Goal: Task Accomplishment & Management: Use online tool/utility

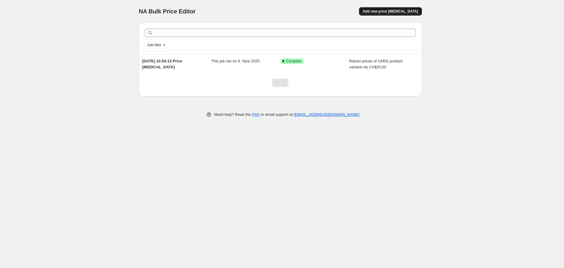
click at [406, 10] on span "Add new price [MEDICAL_DATA]" at bounding box center [390, 11] width 55 height 5
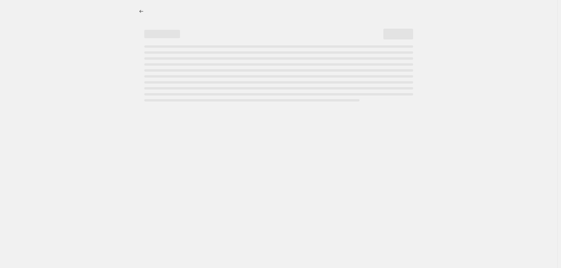
select select "percentage"
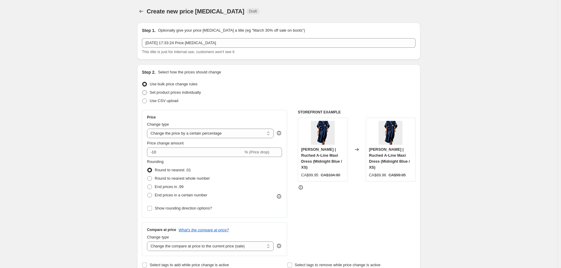
click at [178, 94] on span "Set product prices individually" at bounding box center [175, 92] width 51 height 4
click at [142, 90] on input "Set product prices individually" at bounding box center [142, 90] width 0 height 0
radio input "true"
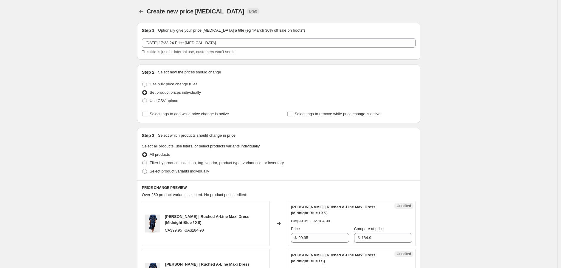
click at [171, 163] on span "Filter by product, collection, tag, vendor, product type, variant title, or inv…" at bounding box center [217, 162] width 134 height 4
click at [145, 164] on span at bounding box center [144, 162] width 5 height 5
click at [142, 161] on input "Filter by product, collection, tag, vendor, product type, variant title, or inv…" at bounding box center [142, 160] width 0 height 0
radio input "true"
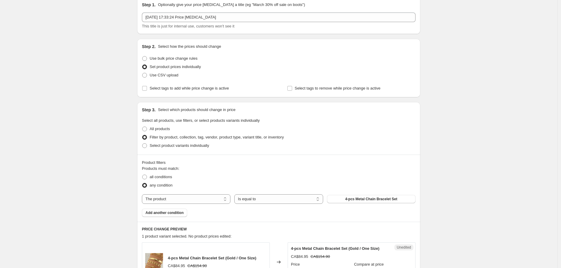
scroll to position [33, 0]
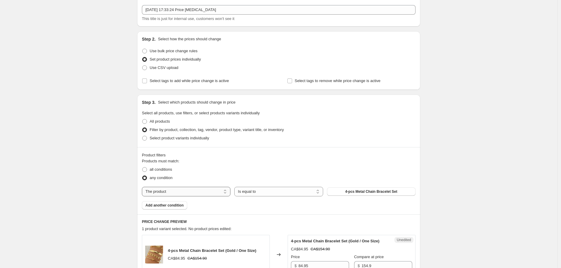
click at [165, 188] on select "The product The product's collection The product's tag The product's vendor The…" at bounding box center [186, 191] width 88 height 10
select select "collection"
click at [361, 191] on button "Bags" at bounding box center [371, 191] width 88 height 8
click at [176, 52] on span "Use bulk price change rules" at bounding box center [174, 51] width 48 height 4
click at [142, 49] on input "Use bulk price change rules" at bounding box center [142, 49] width 0 height 0
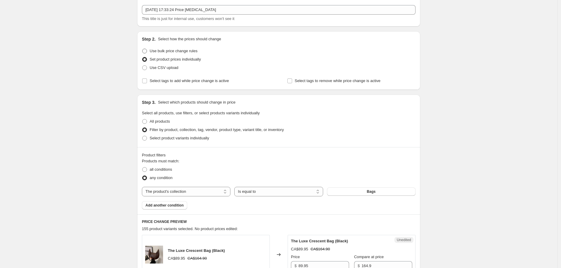
radio input "true"
select select "percentage"
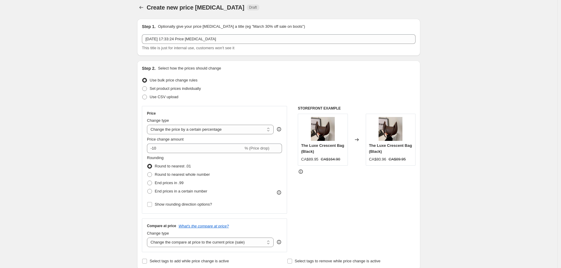
scroll to position [0, 0]
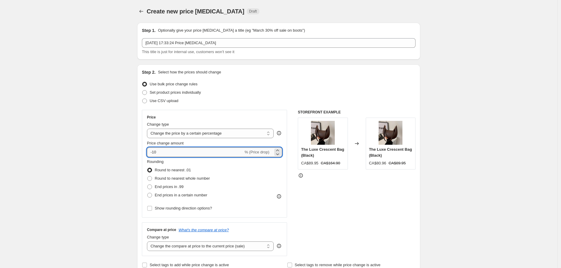
click at [155, 153] on input "-10" at bounding box center [195, 152] width 96 height 10
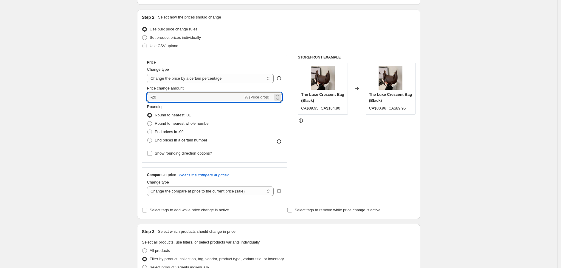
scroll to position [66, 0]
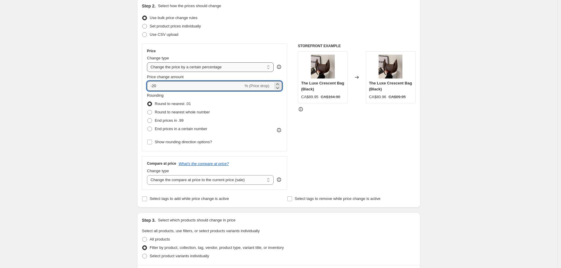
type input "-20"
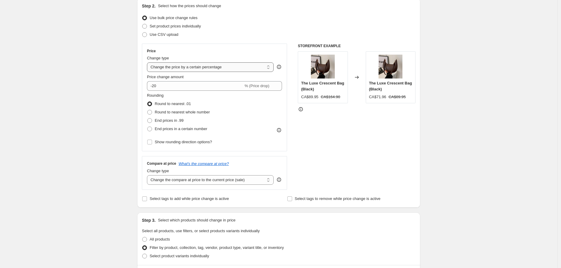
click at [230, 70] on select "Change the price to a certain amount Change the price by a certain amount Chang…" at bounding box center [210, 67] width 127 height 10
select select "by"
click at [148, 62] on select "Change the price to a certain amount Change the price by a certain amount Chang…" at bounding box center [210, 67] width 127 height 10
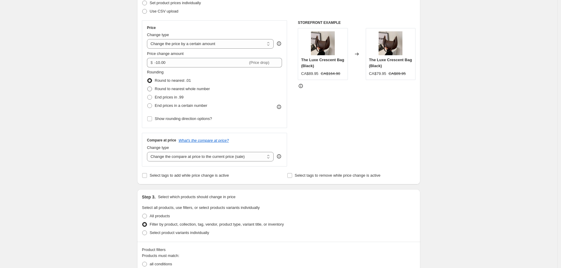
scroll to position [99, 0]
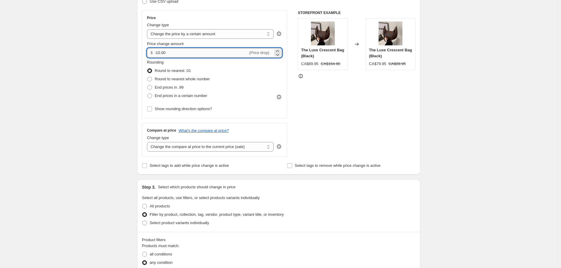
click at [157, 54] on input "-10.00" at bounding box center [200, 53] width 93 height 10
type input "-20.00"
click at [263, 82] on div "Rounding Round to nearest .01 Round to nearest whole number End prices in .99 E…" at bounding box center [214, 79] width 135 height 41
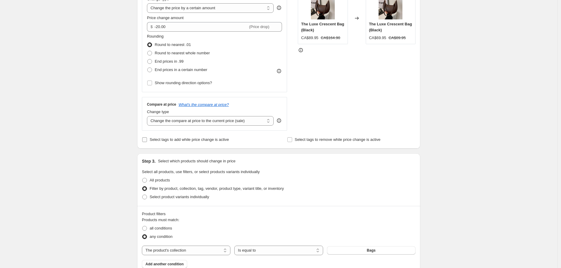
scroll to position [132, 0]
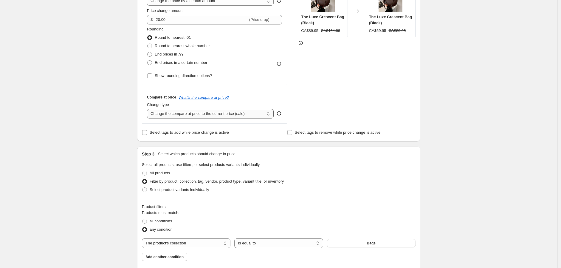
click at [186, 111] on select "Change the compare at price to the current price (sale) Change the compare at p…" at bounding box center [210, 114] width 127 height 10
select select "no_change"
click at [148, 109] on select "Change the compare at price to the current price (sale) Change the compare at p…" at bounding box center [210, 114] width 127 height 10
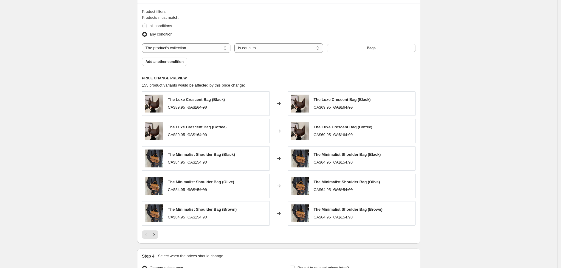
scroll to position [395, 0]
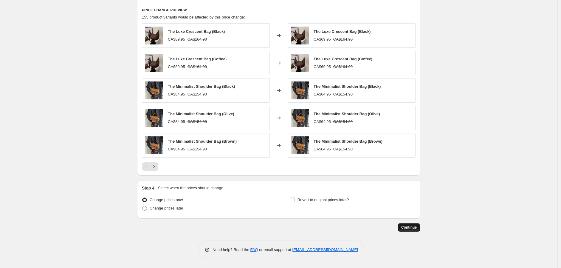
click at [413, 227] on span "Continue" at bounding box center [408, 227] width 15 height 5
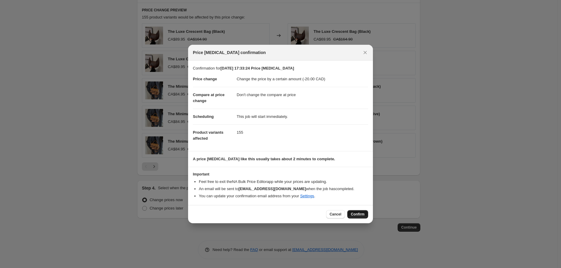
click at [356, 212] on span "Confirm" at bounding box center [358, 214] width 14 height 5
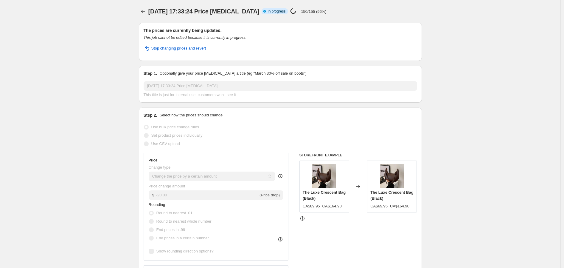
select select "by"
select select "no_change"
select select "collection"
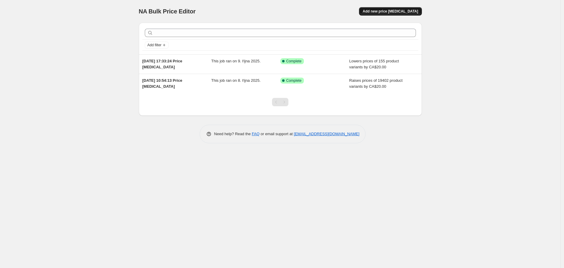
click at [406, 11] on span "Add new price [MEDICAL_DATA]" at bounding box center [390, 11] width 55 height 5
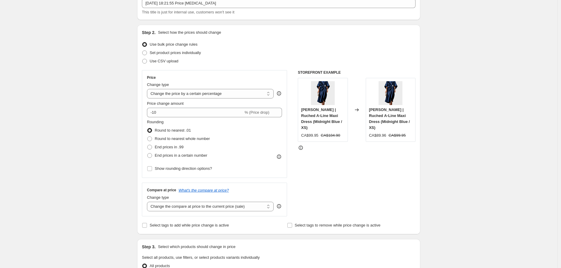
scroll to position [33, 0]
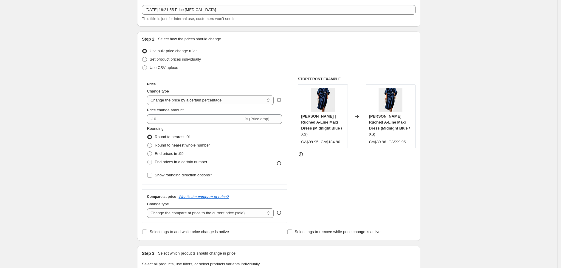
click at [199, 105] on div "Price Change type Change the price to a certain amount Change the price by a ce…" at bounding box center [214, 130] width 135 height 97
click at [199, 105] on select "Change the price to a certain amount Change the price by a certain amount Chang…" at bounding box center [210, 100] width 127 height 10
select select "by"
click at [148, 95] on select "Change the price to a certain amount Change the price by a certain amount Chang…" at bounding box center [210, 100] width 127 height 10
drag, startPoint x: 156, startPoint y: 119, endPoint x: 159, endPoint y: 120, distance: 3.1
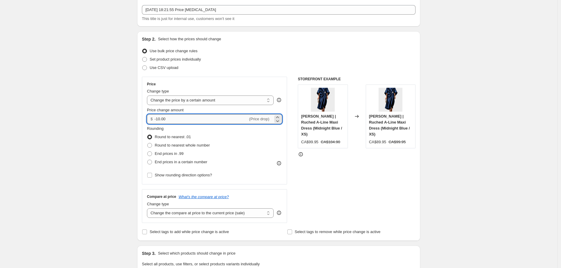
click at [159, 120] on input "-10.00" at bounding box center [200, 119] width 93 height 10
type input "20.00"
click at [438, 128] on div "Create new price [MEDICAL_DATA]. This page is ready Create new price [MEDICAL_D…" at bounding box center [278, 269] width 557 height 605
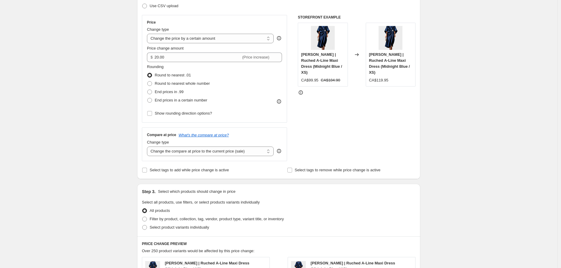
scroll to position [99, 0]
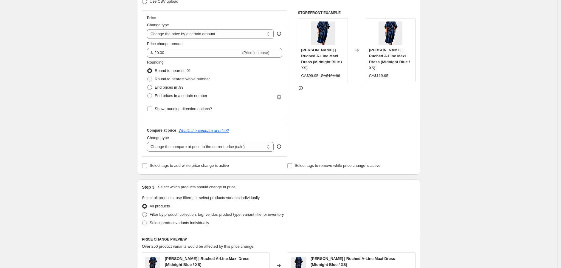
click at [204, 153] on div "Compare at price What's the compare at price? Change type Change the compare at…" at bounding box center [214, 139] width 145 height 33
click at [200, 151] on select "Change the compare at price to the current price (sale) Change the compare at p…" at bounding box center [210, 147] width 127 height 10
click at [148, 142] on select "Change the compare at price to the current price (sale) Change the compare at p…" at bounding box center [210, 147] width 127 height 10
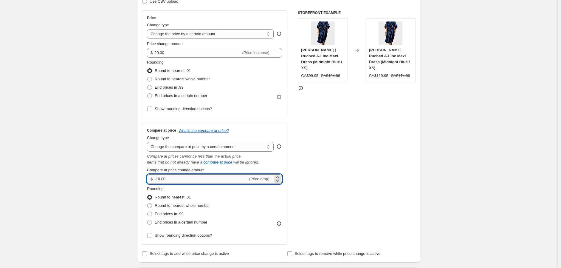
click at [159, 179] on input "-10.00" at bounding box center [200, 179] width 93 height 10
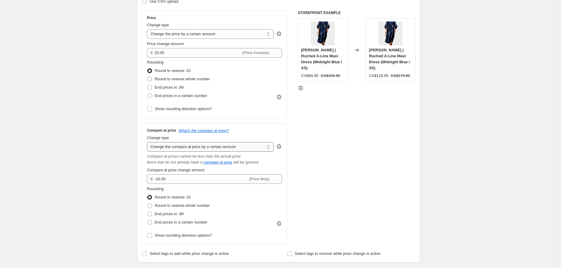
click at [185, 149] on select "Change the compare at price to the current price (sale) Change the compare at p…" at bounding box center [210, 147] width 127 height 10
select select "no_change"
click at [148, 142] on select "Change the compare at price to the current price (sale) Change the compare at p…" at bounding box center [210, 147] width 127 height 10
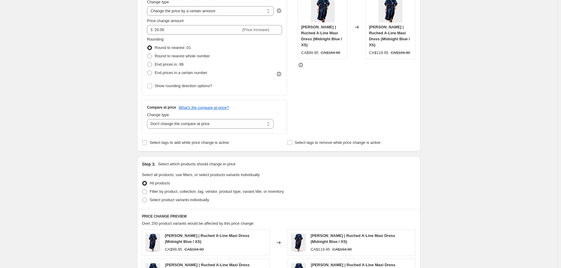
scroll to position [132, 0]
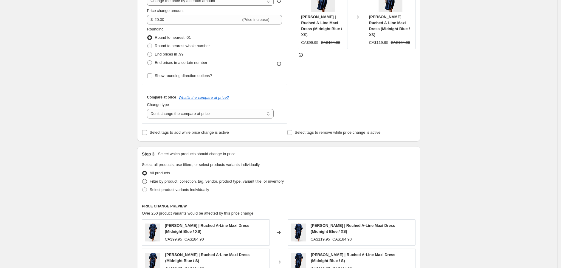
click at [173, 181] on span "Filter by product, collection, tag, vendor, product type, variant title, or inv…" at bounding box center [217, 181] width 134 height 4
drag, startPoint x: 143, startPoint y: 183, endPoint x: 149, endPoint y: 181, distance: 6.2
click at [147, 184] on span at bounding box center [144, 180] width 5 height 5
click at [142, 179] on input "Filter by product, collection, tag, vendor, product type, variant title, or inv…" at bounding box center [142, 179] width 0 height 0
radio input "true"
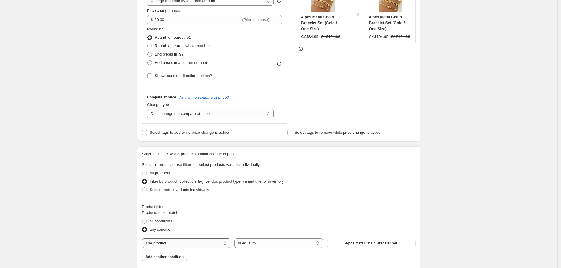
click at [182, 246] on select "The product The product's collection The product's tag The product's vendor The…" at bounding box center [186, 243] width 88 height 10
click at [182, 245] on select "The product The product's collection The product's tag The product's vendor The…" at bounding box center [186, 243] width 88 height 10
click at [251, 245] on select "Is equal to Is not equal to" at bounding box center [278, 243] width 88 height 10
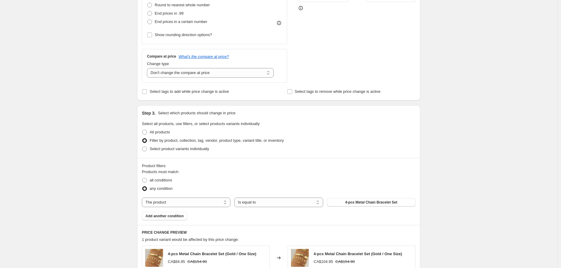
scroll to position [231, 0]
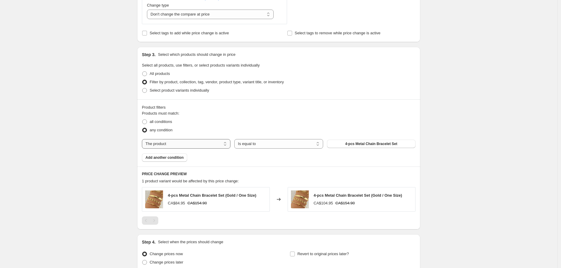
click at [172, 144] on select "The product The product's collection The product's tag The product's vendor The…" at bounding box center [186, 144] width 88 height 10
click at [222, 109] on div "Product filters" at bounding box center [278, 107] width 273 height 6
click at [186, 90] on span "Select product variants individually" at bounding box center [179, 90] width 59 height 4
click at [142, 88] on input "Select product variants individually" at bounding box center [142, 88] width 0 height 0
radio input "true"
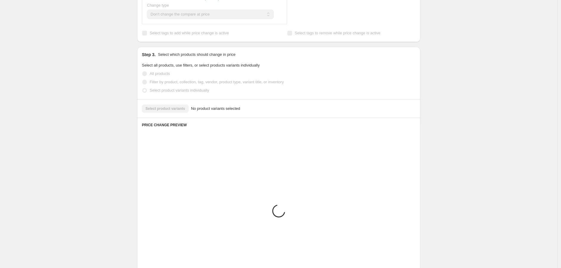
scroll to position [196, 0]
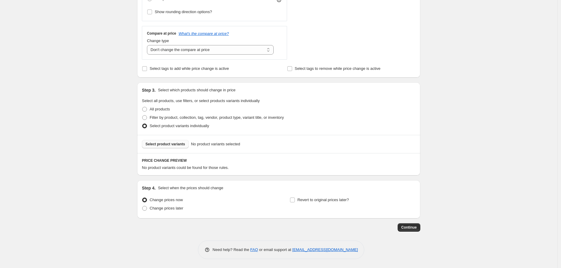
click at [164, 145] on span "Select product variants" at bounding box center [165, 144] width 40 height 5
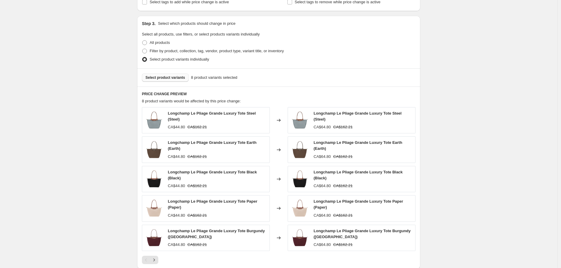
scroll to position [355, 0]
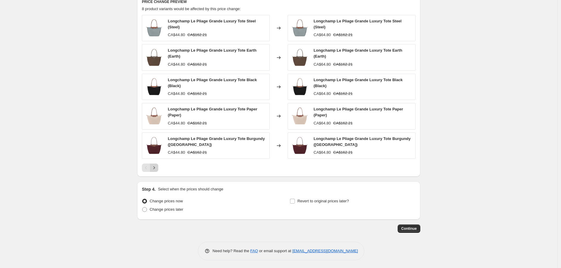
click at [157, 166] on icon "Next" at bounding box center [154, 167] width 6 height 6
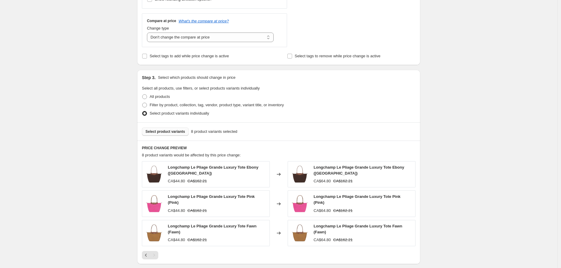
scroll to position [296, 0]
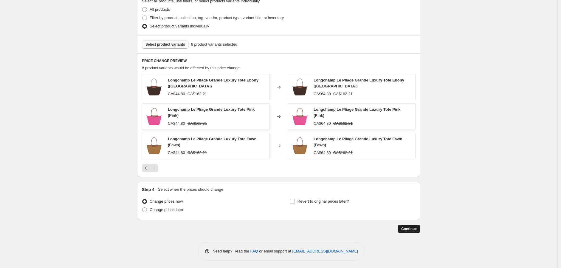
click at [410, 226] on span "Continue" at bounding box center [408, 228] width 15 height 5
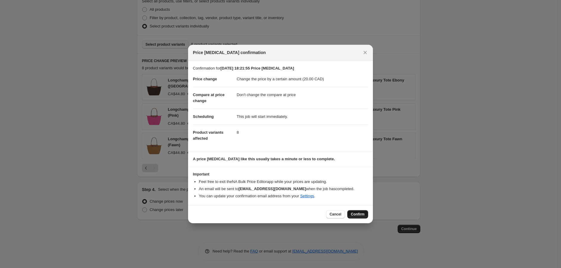
click at [357, 215] on span "Confirm" at bounding box center [358, 214] width 14 height 5
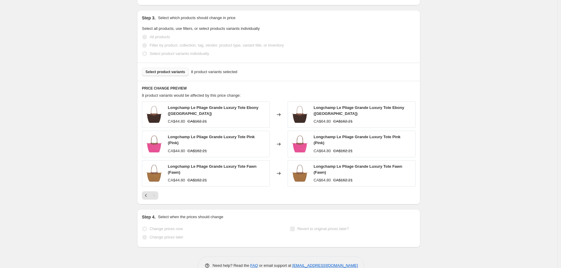
select select "by"
select select "no_change"
